Goal: Find specific page/section: Find specific page/section

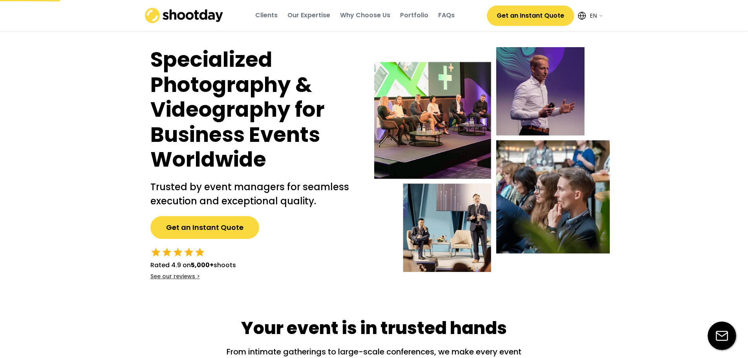
select select ""en""
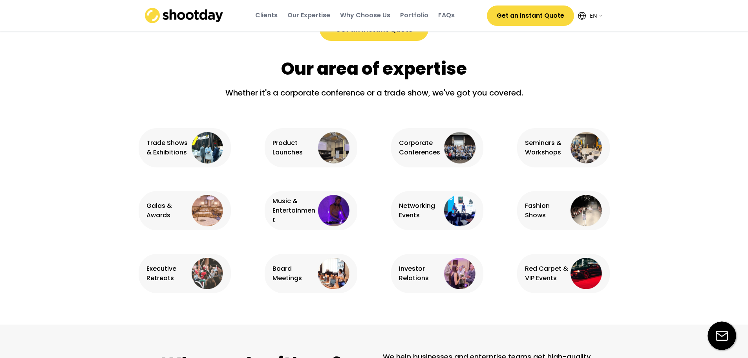
scroll to position [471, 0]
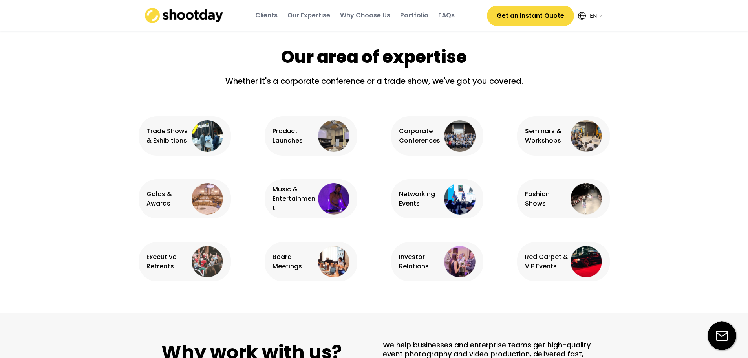
click at [332, 197] on img at bounding box center [333, 198] width 31 height 31
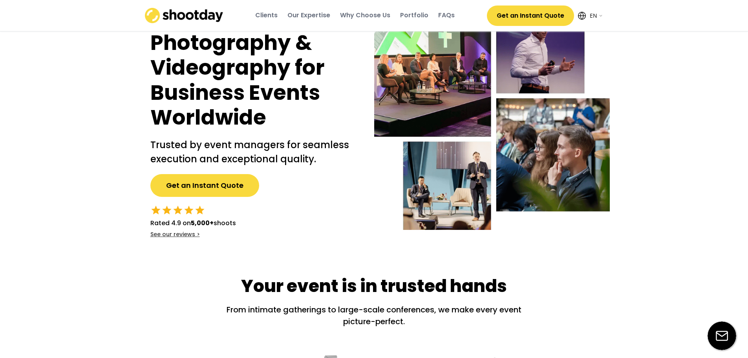
scroll to position [0, 0]
